Goal: Transaction & Acquisition: Purchase product/service

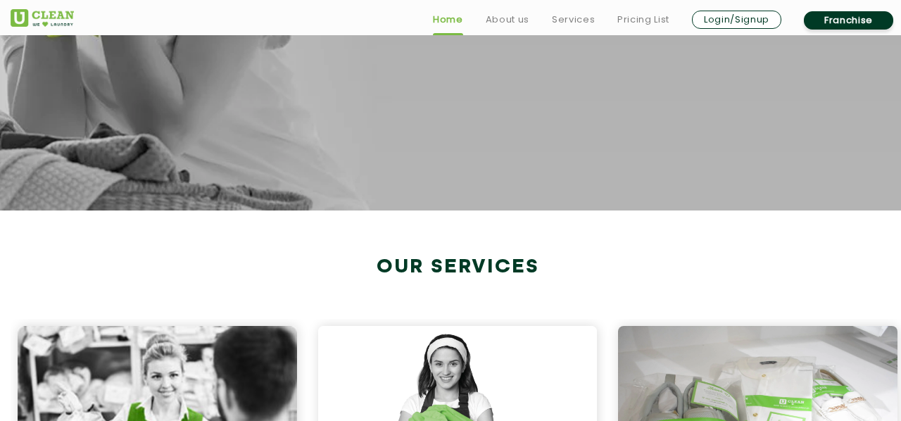
scroll to position [86, 0]
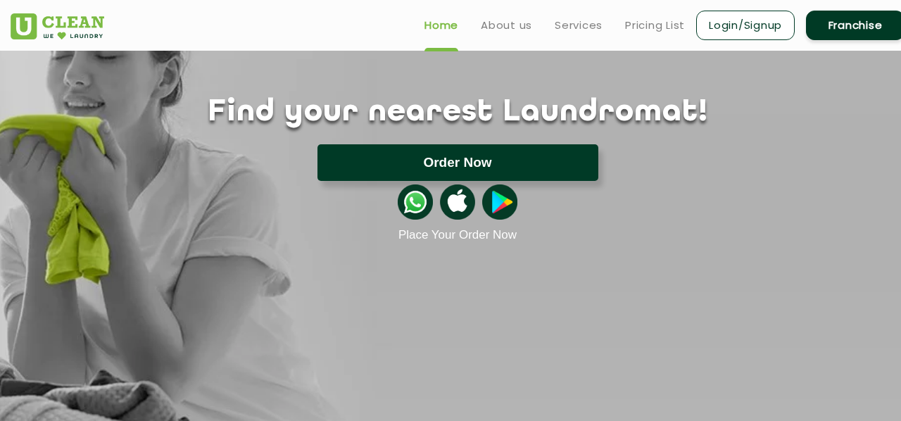
click at [460, 168] on button "Order Now" at bounding box center [458, 162] width 281 height 37
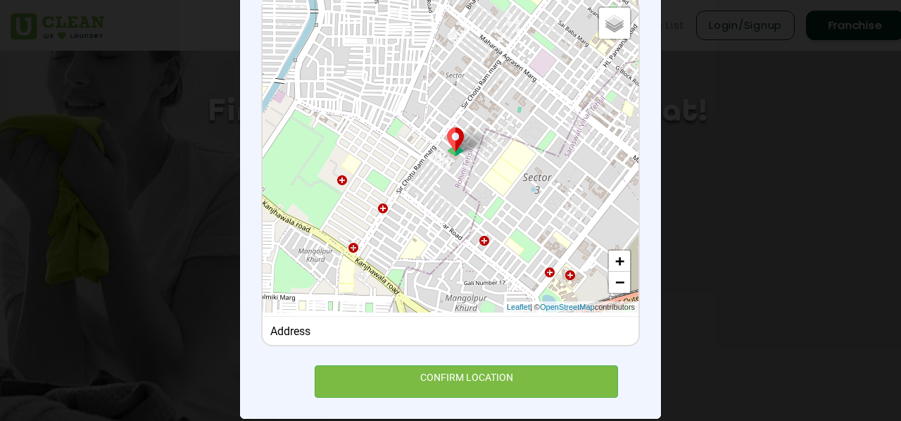
scroll to position [203, 0]
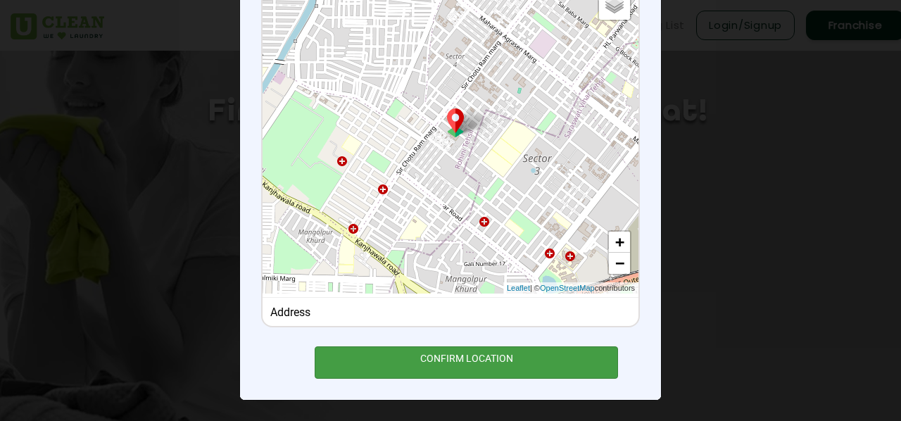
click at [486, 358] on div "CONFIRM LOCATION" at bounding box center [466, 362] width 303 height 32
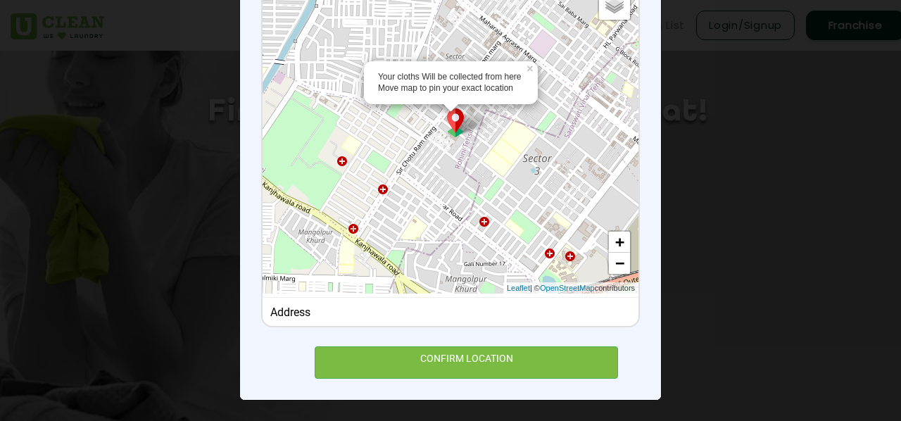
click at [456, 157] on div "Your cloths Will be collected from here Move map to pin your exact location × D…" at bounding box center [451, 136] width 376 height 313
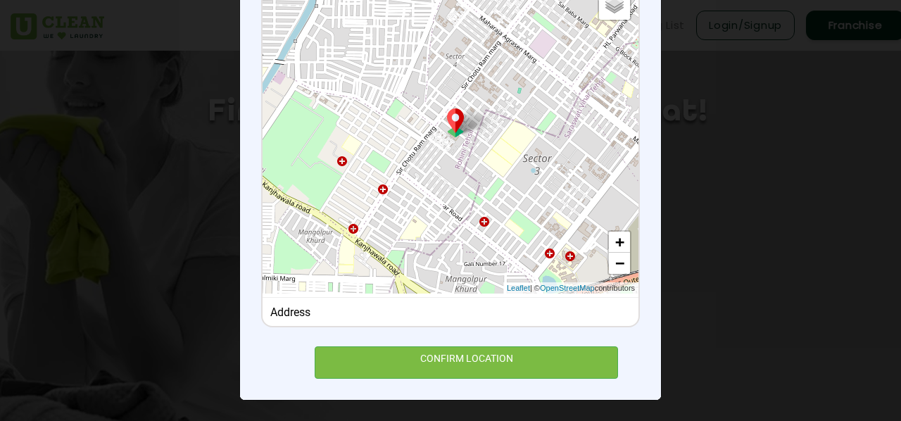
scroll to position [182, 0]
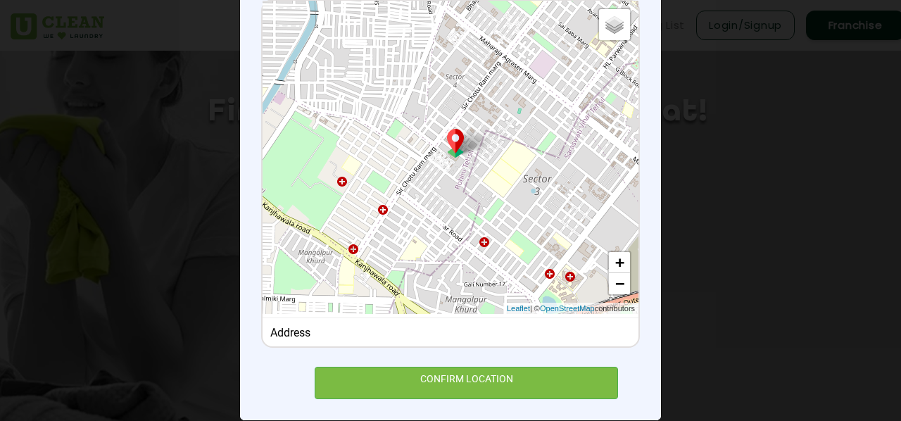
click at [456, 157] on div "Default Satellite + − Leaflet | © OpenStreetMap contributors" at bounding box center [451, 157] width 376 height 313
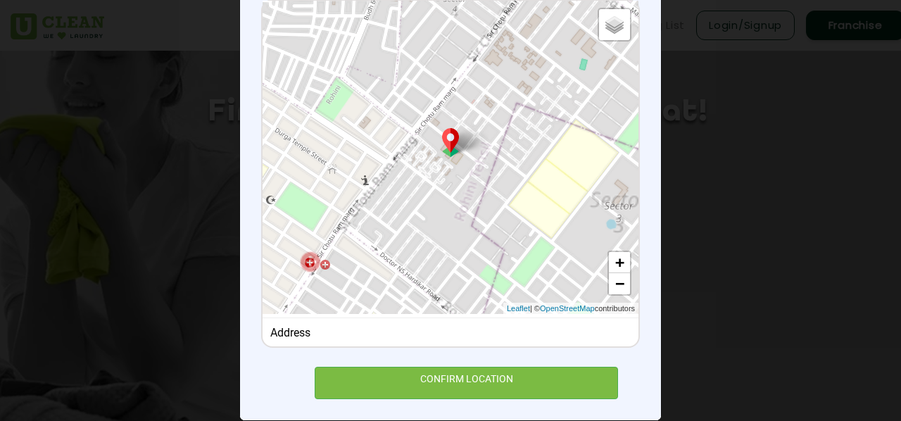
click at [456, 157] on div "Default Satellite + − Leaflet | © OpenStreetMap contributors" at bounding box center [451, 157] width 376 height 313
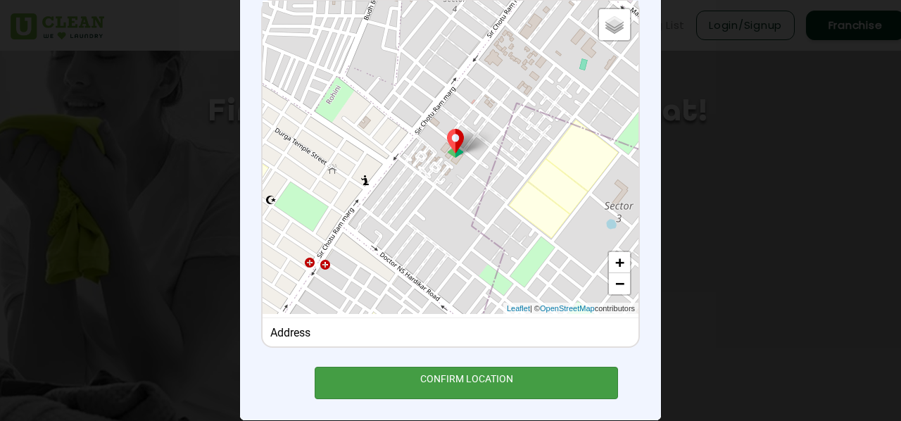
click at [450, 389] on div "CONFIRM LOCATION" at bounding box center [466, 383] width 303 height 32
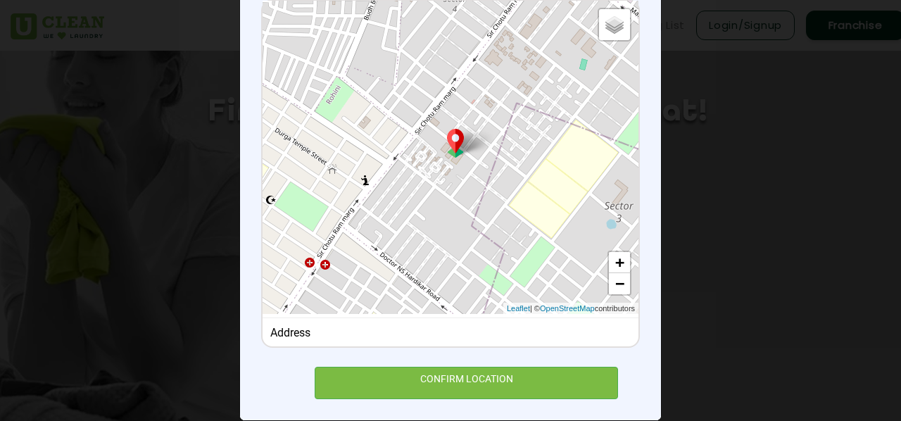
scroll to position [0, 0]
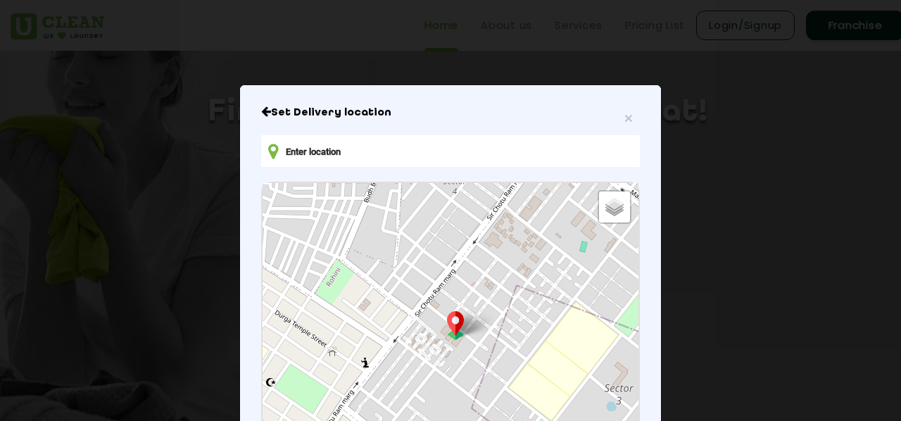
click at [411, 145] on input "text" at bounding box center [450, 151] width 379 height 32
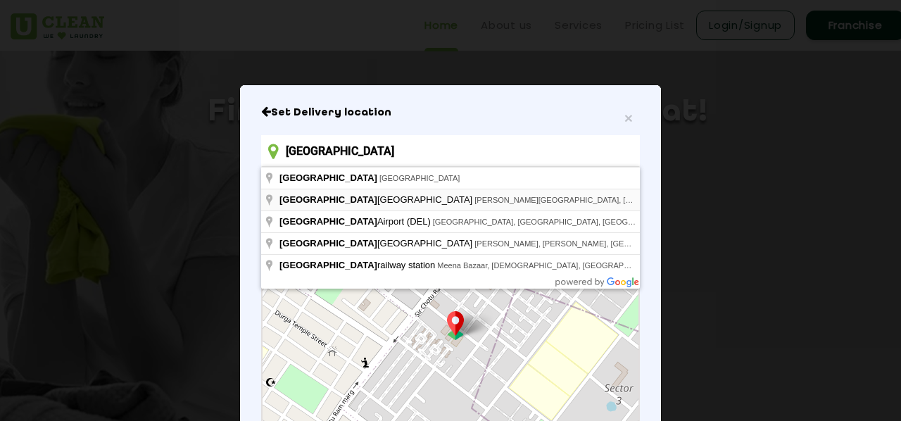
type input "[GEOGRAPHIC_DATA], [PERSON_NAME][GEOGRAPHIC_DATA], [GEOGRAPHIC_DATA] [GEOGRAPHI…"
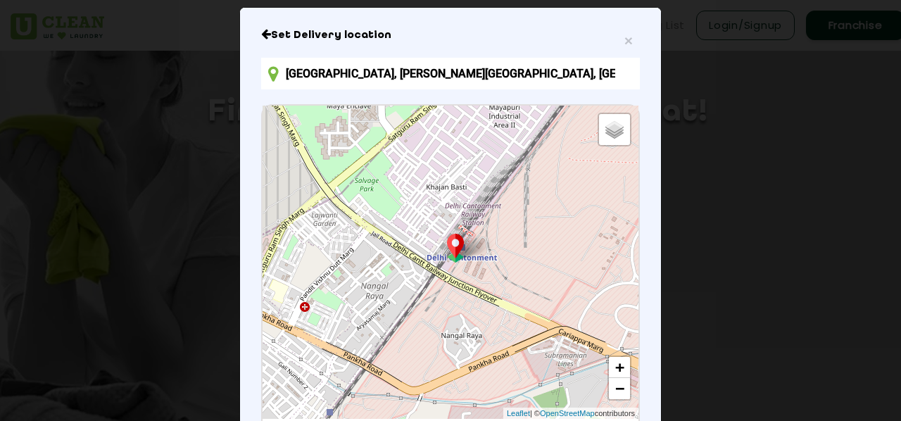
scroll to position [230, 0]
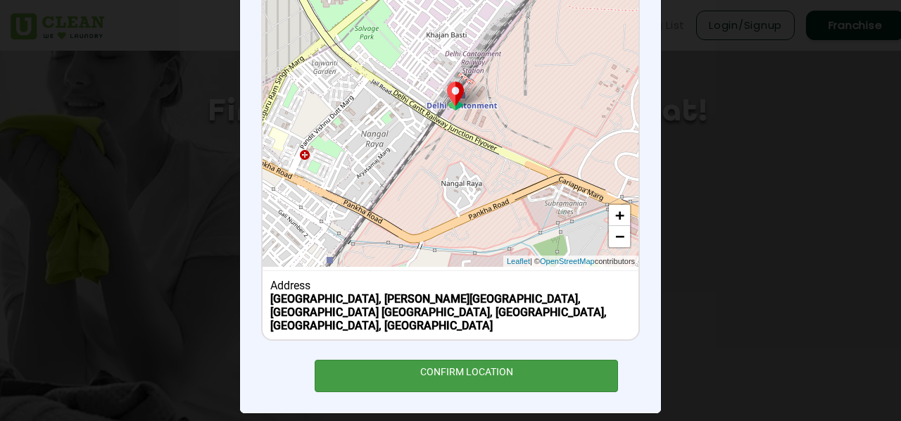
click at [470, 364] on div "CONFIRM LOCATION" at bounding box center [466, 376] width 303 height 32
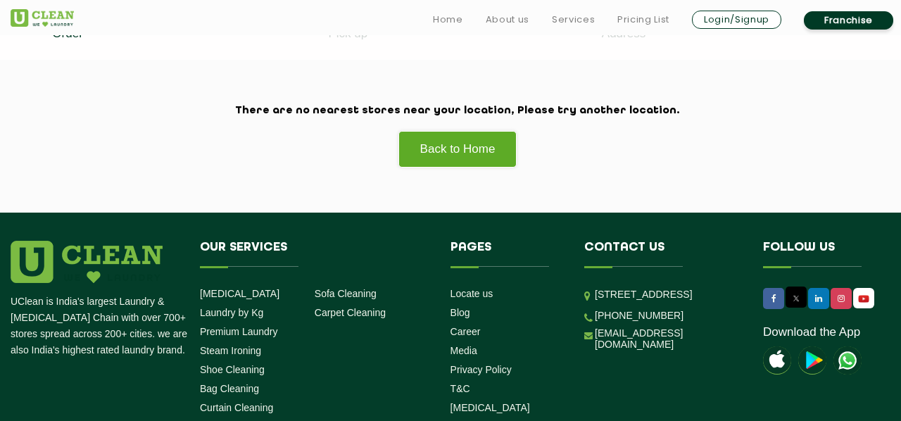
scroll to position [494, 0]
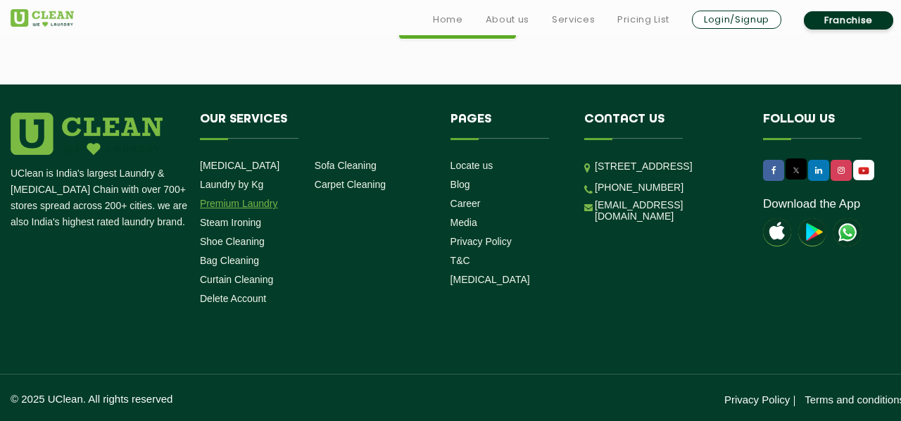
click at [240, 206] on link "Premium Laundry" at bounding box center [239, 203] width 78 height 11
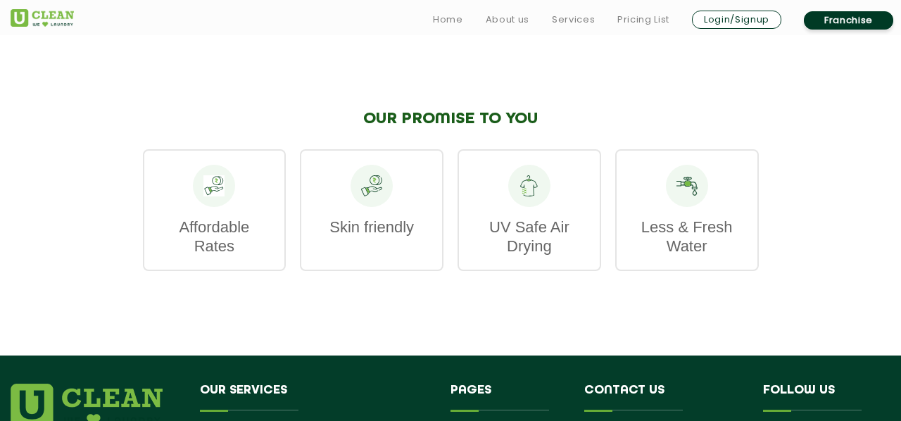
scroll to position [2044, 0]
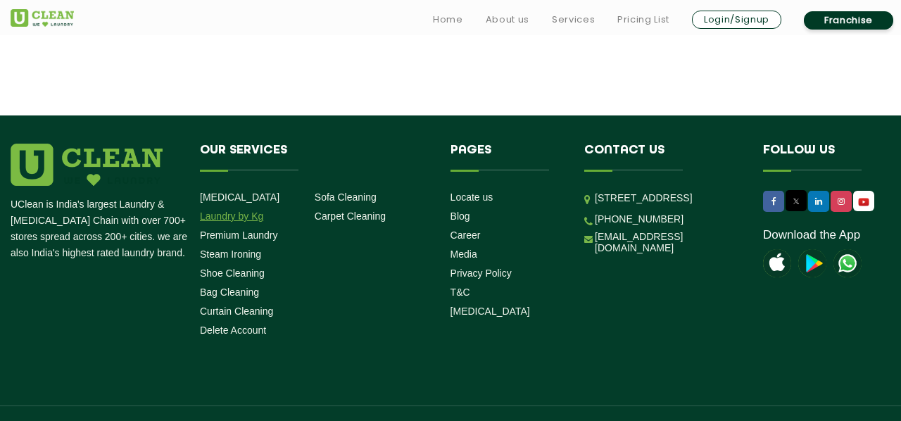
click at [231, 211] on link "Laundry by Kg" at bounding box center [231, 216] width 63 height 11
